Goal: Navigation & Orientation: Find specific page/section

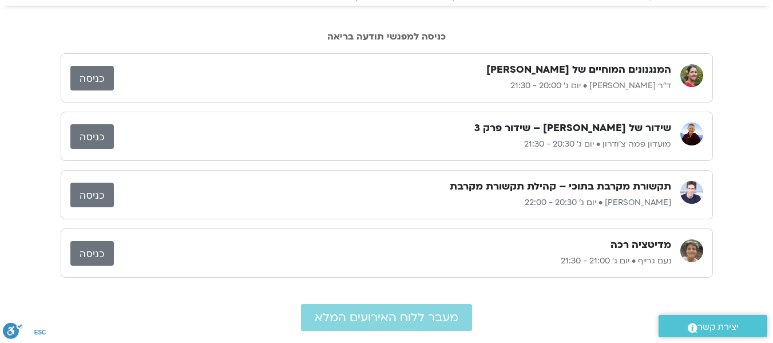
click at [102, 76] on link "כניסה" at bounding box center [92, 78] width 44 height 25
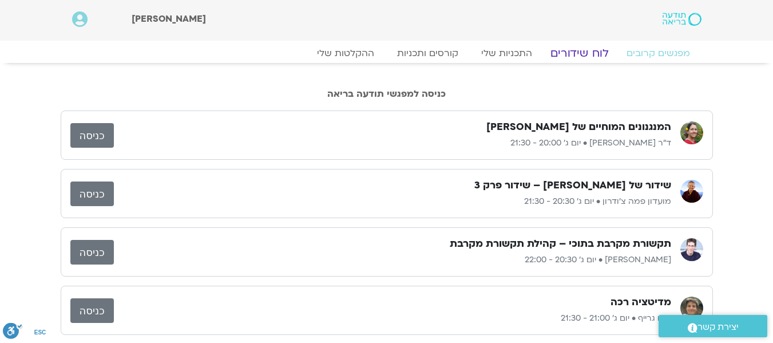
click at [574, 54] on link "לוח שידורים" at bounding box center [579, 53] width 86 height 14
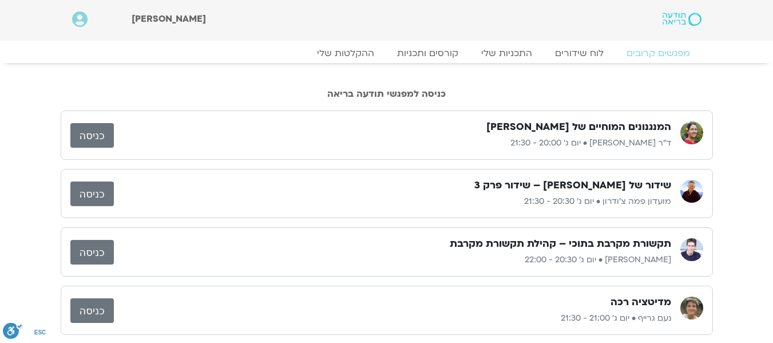
scroll to position [1, 0]
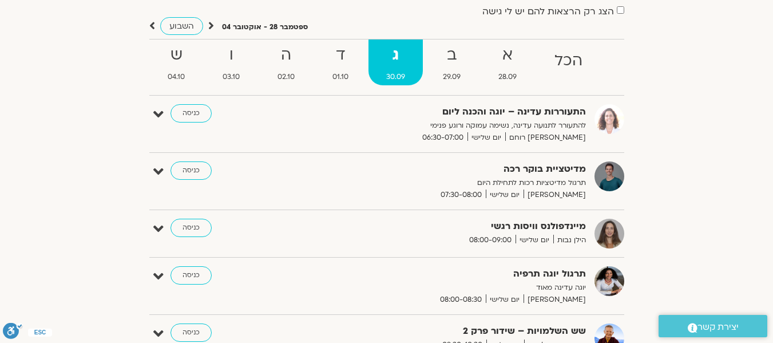
scroll to position [86, 0]
